Goal: Complete application form

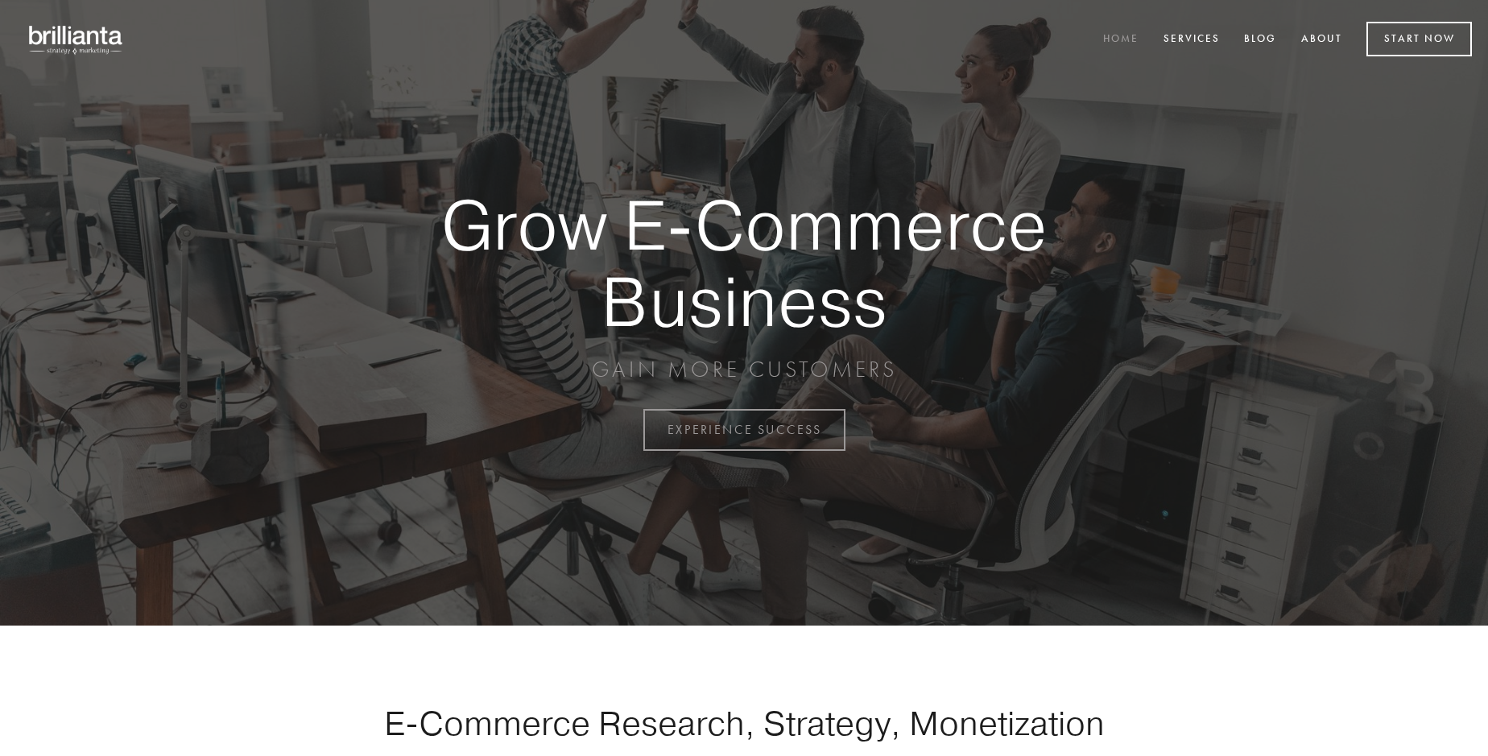
scroll to position [4222, 0]
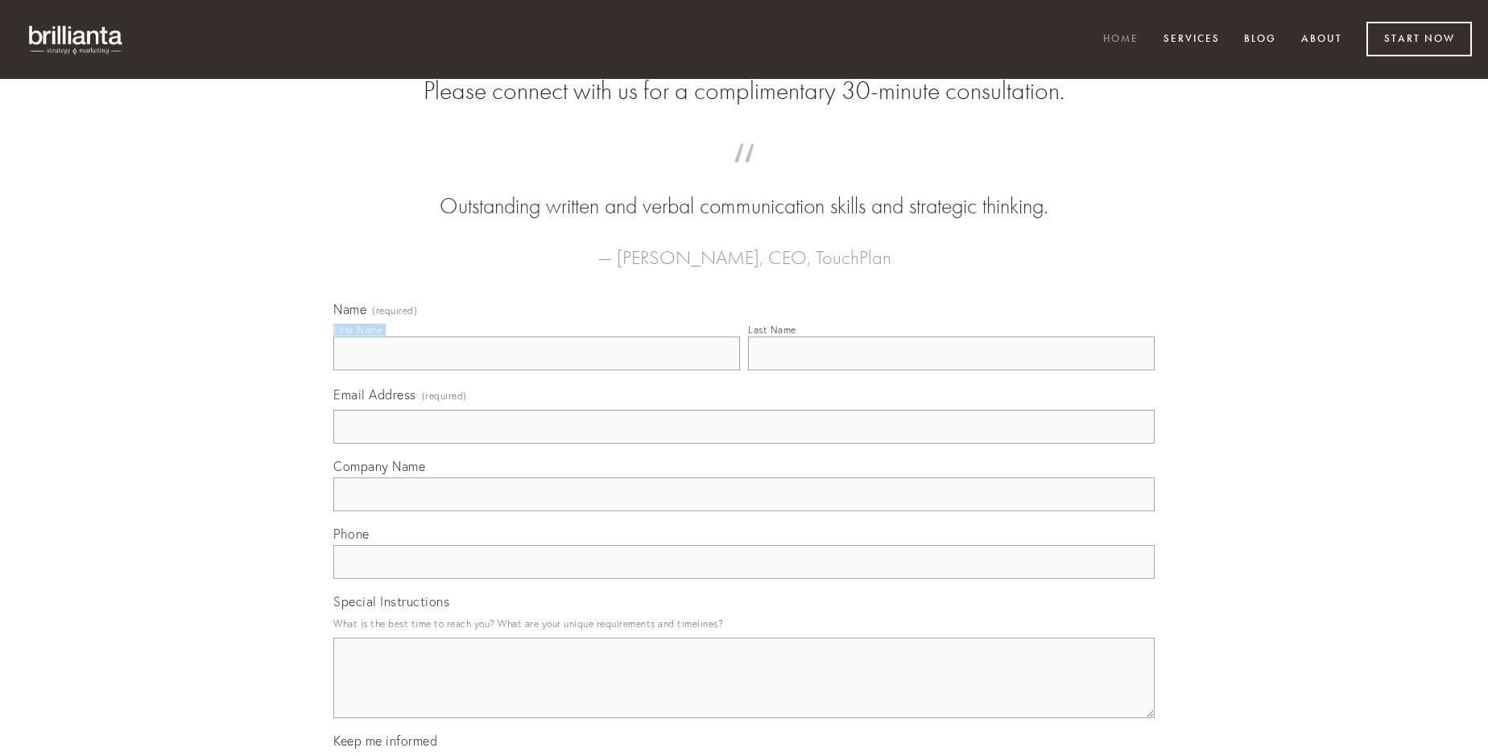
type input "[PERSON_NAME]"
click at [951, 370] on input "Last Name" at bounding box center [951, 354] width 407 height 34
type input "[PERSON_NAME]"
click at [744, 444] on input "Email Address (required)" at bounding box center [744, 427] width 822 height 34
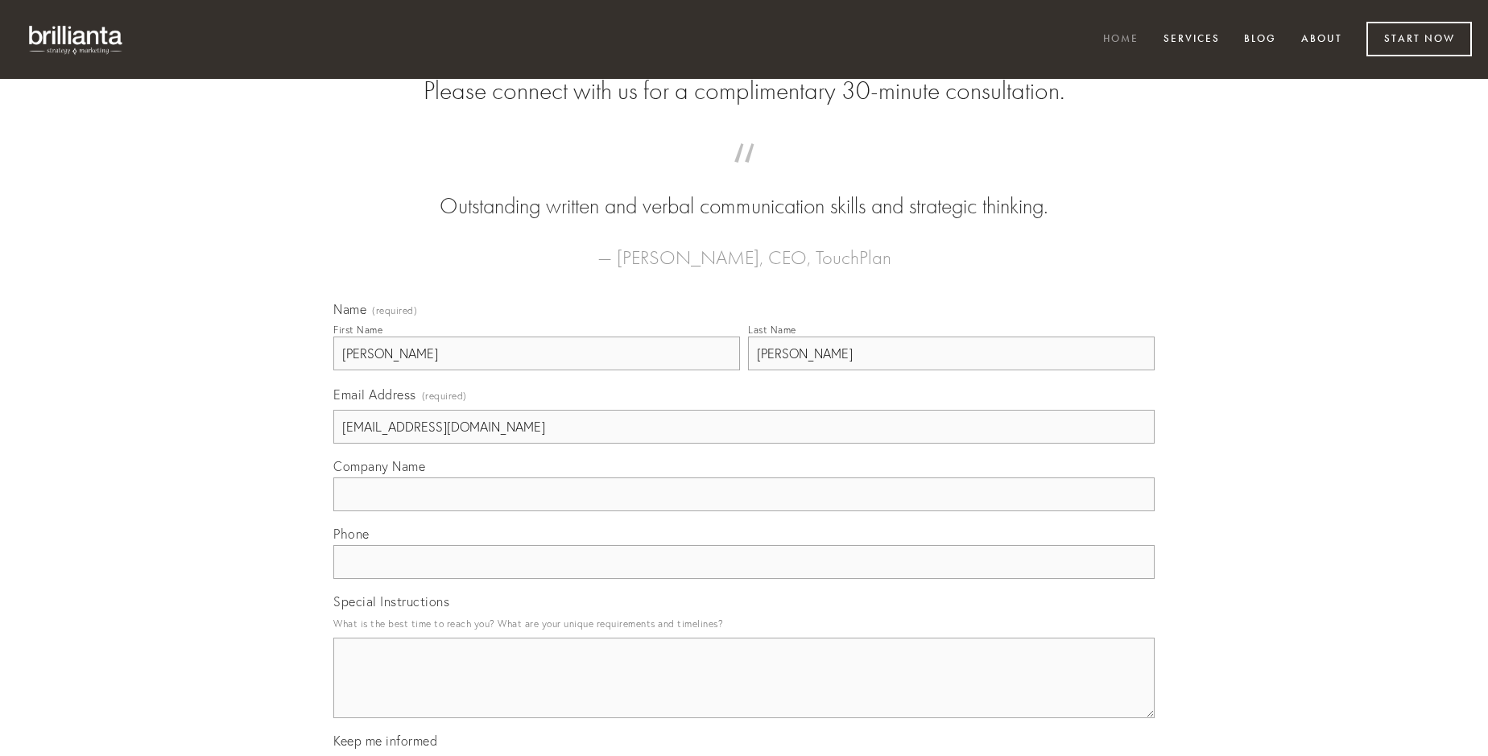
type input "[EMAIL_ADDRESS][DOMAIN_NAME]"
click at [744, 511] on input "Company Name" at bounding box center [744, 495] width 822 height 34
type input "communis"
click at [744, 579] on input "text" at bounding box center [744, 562] width 822 height 34
click at [744, 693] on textarea "Special Instructions" at bounding box center [744, 678] width 822 height 81
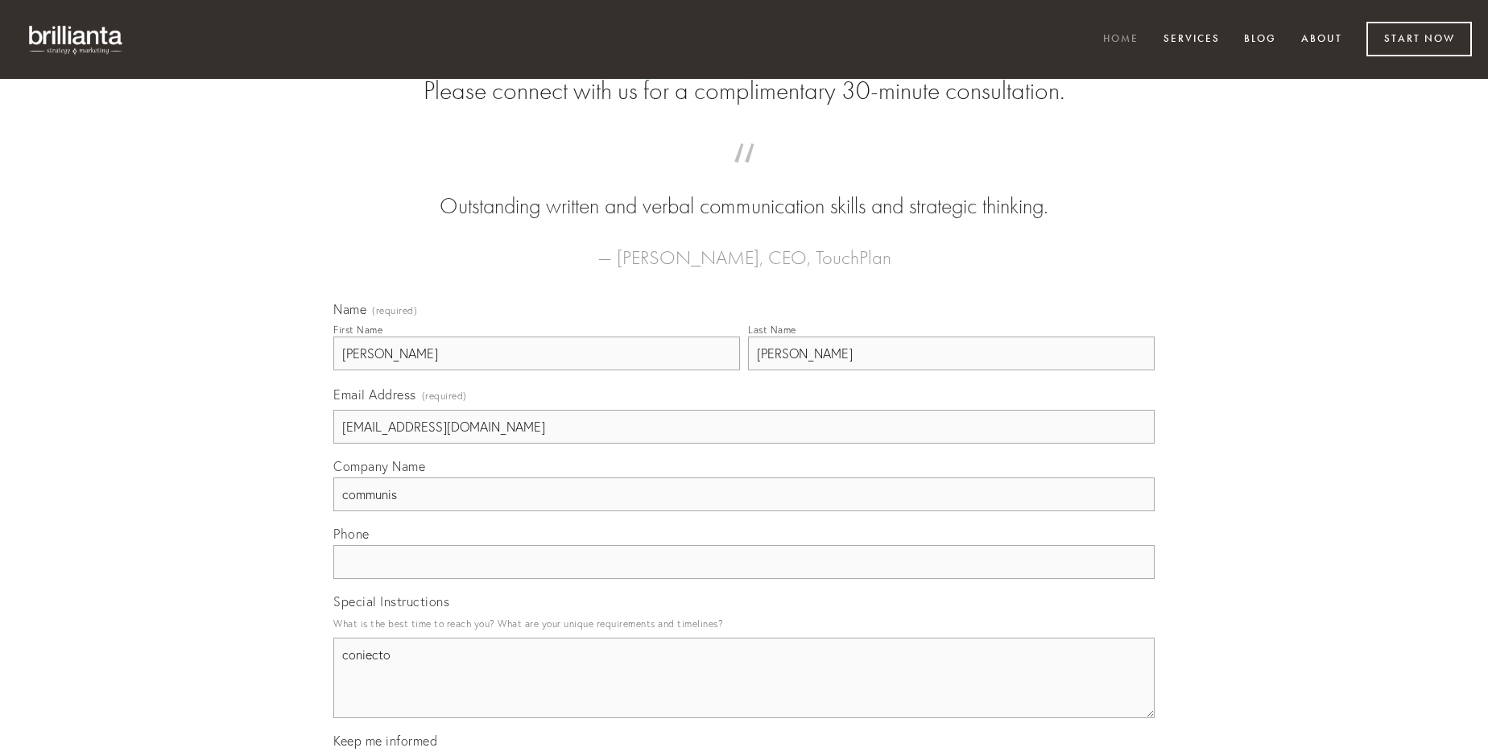
type textarea "coniecto"
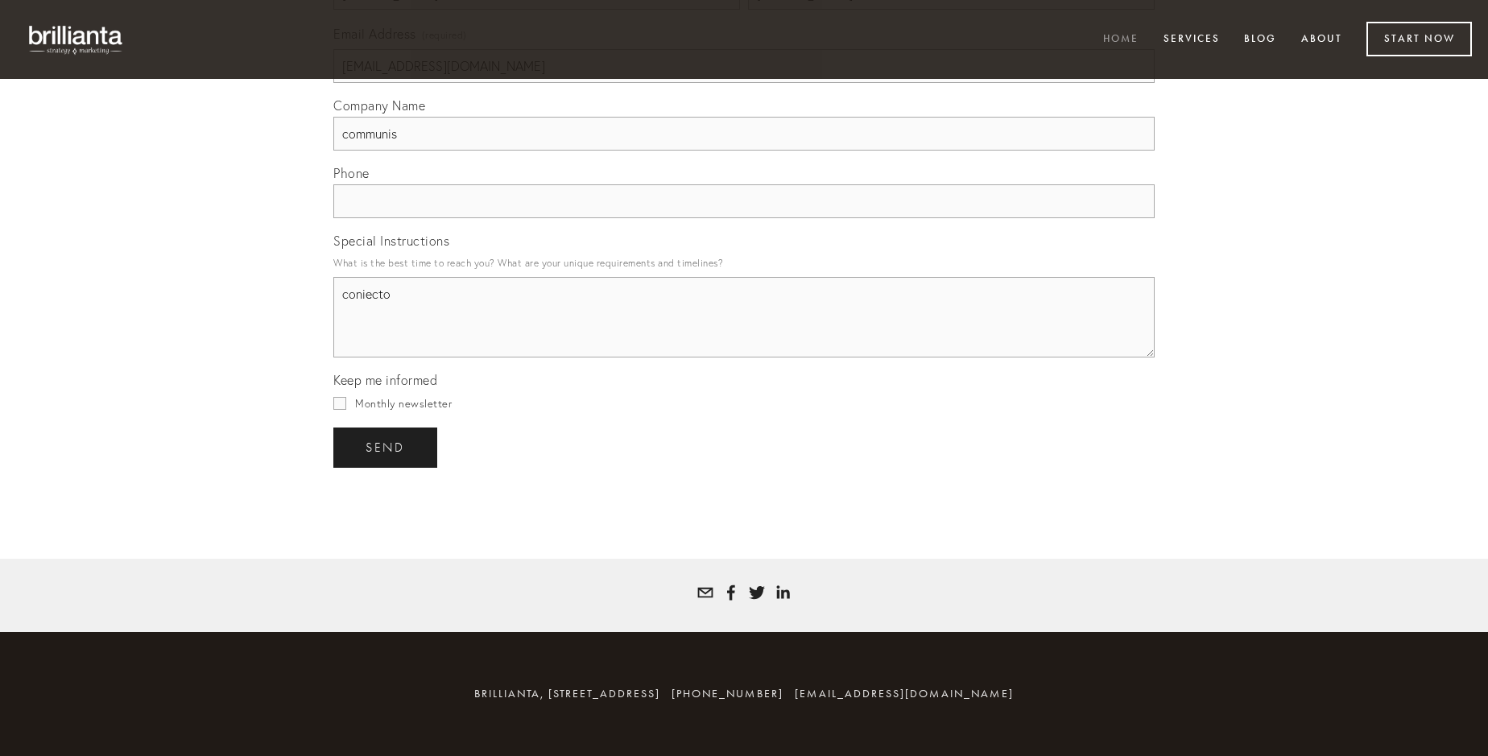
click at [387, 447] on span "send" at bounding box center [385, 448] width 39 height 14
